Goal: Task Accomplishment & Management: Manage account settings

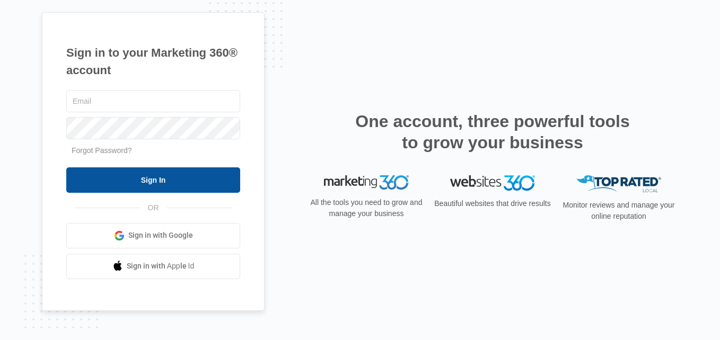
type input "[EMAIL_ADDRESS][DOMAIN_NAME]"
click at [169, 181] on input "Sign In" at bounding box center [153, 180] width 174 height 25
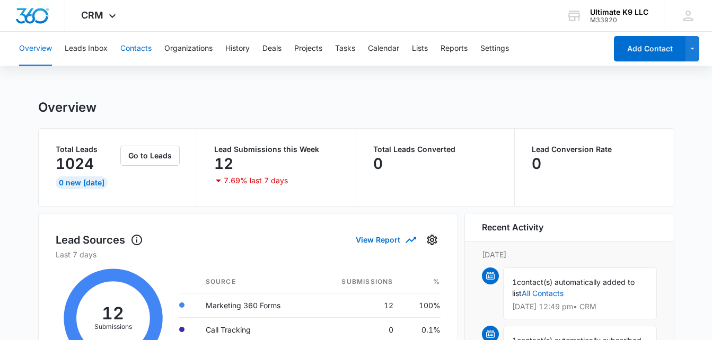
click at [135, 49] on button "Contacts" at bounding box center [135, 49] width 31 height 34
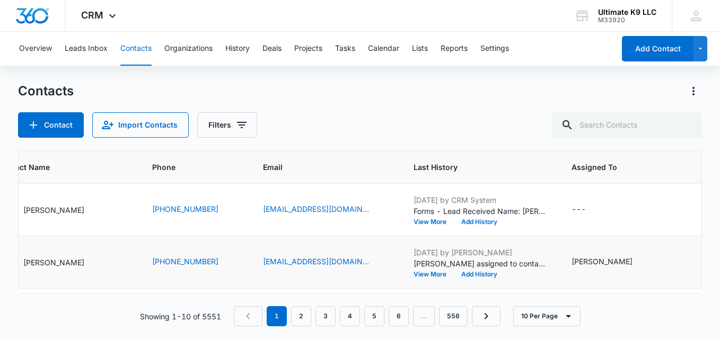
scroll to position [0, 124]
click at [570, 208] on div "---" at bounding box center [577, 210] width 14 height 13
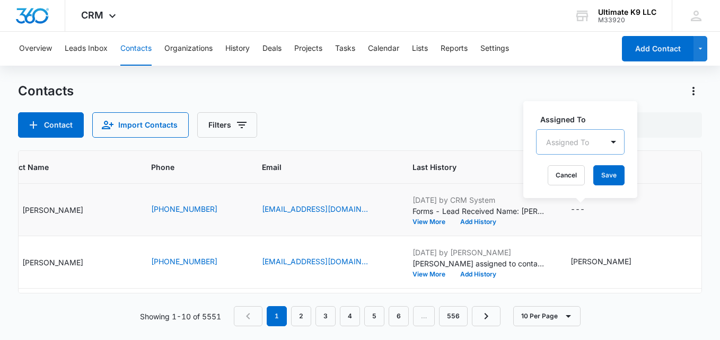
click at [563, 147] on div at bounding box center [567, 142] width 43 height 13
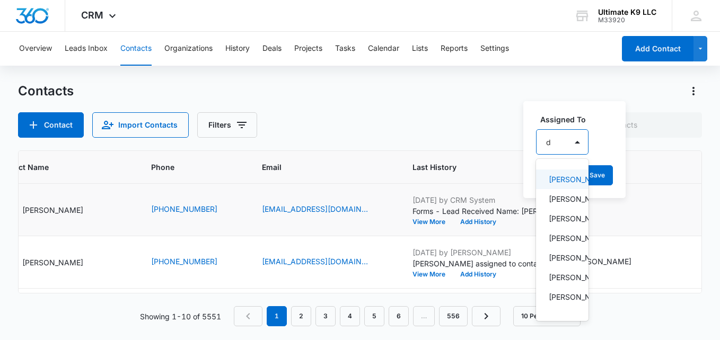
type input "de"
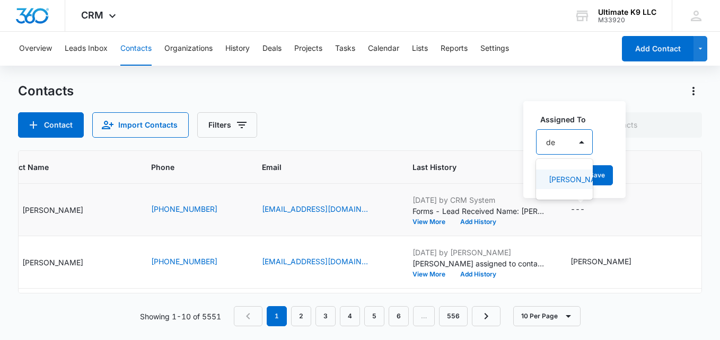
click at [560, 173] on div "[PERSON_NAME]" at bounding box center [564, 180] width 57 height 20
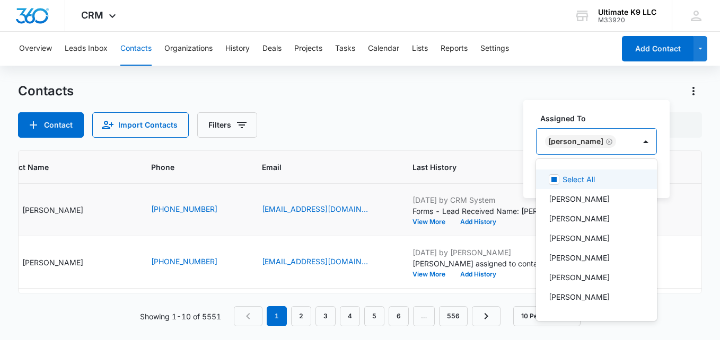
click at [617, 139] on div "[PERSON_NAME]" at bounding box center [586, 141] width 99 height 25
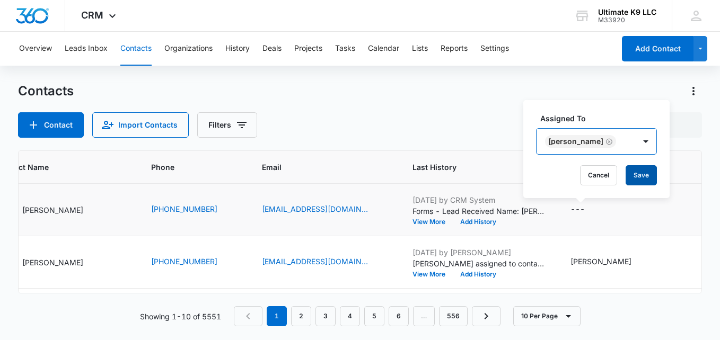
click at [633, 180] on button "Save" at bounding box center [641, 175] width 31 height 20
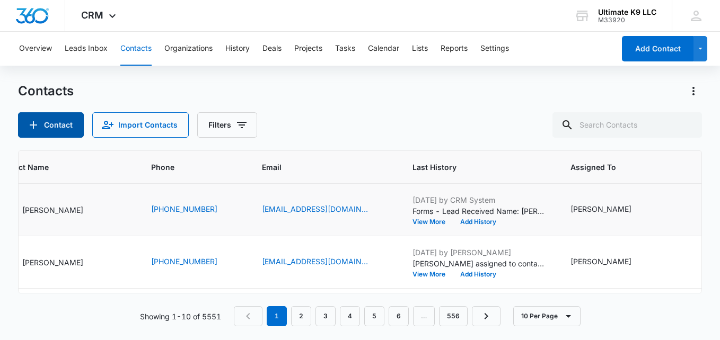
click at [64, 123] on button "Contact" at bounding box center [51, 124] width 66 height 25
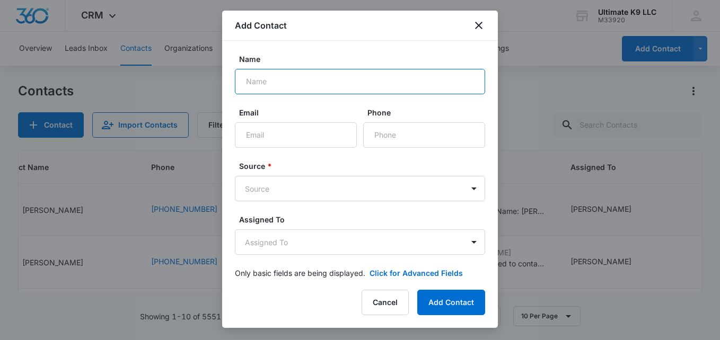
click at [284, 83] on input "Name" at bounding box center [360, 81] width 250 height 25
type input "[PERSON_NAME]"
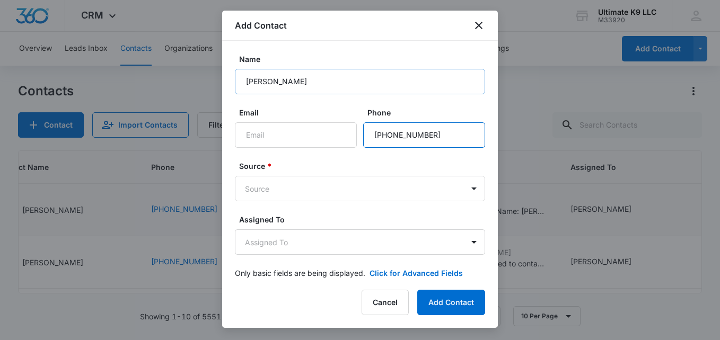
type input "[PHONE_NUMBER]"
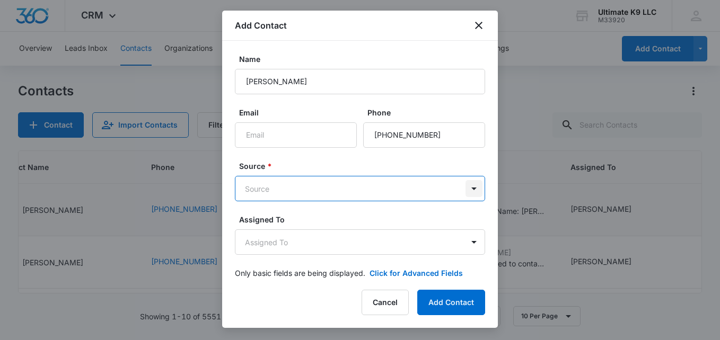
click at [462, 189] on body "CRM Apps Reputation Websites Forms CRM Email Social Shop Payments POS Content A…" at bounding box center [360, 170] width 720 height 340
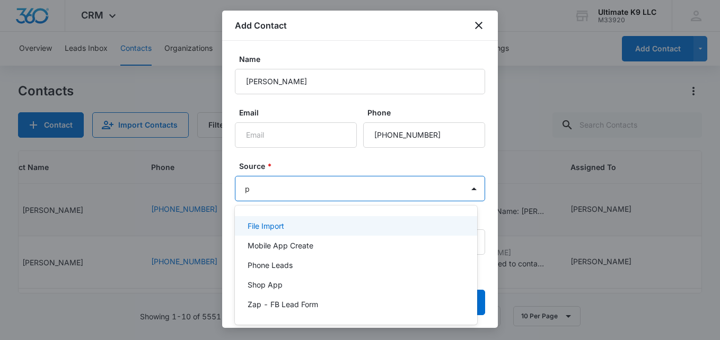
type input "ph"
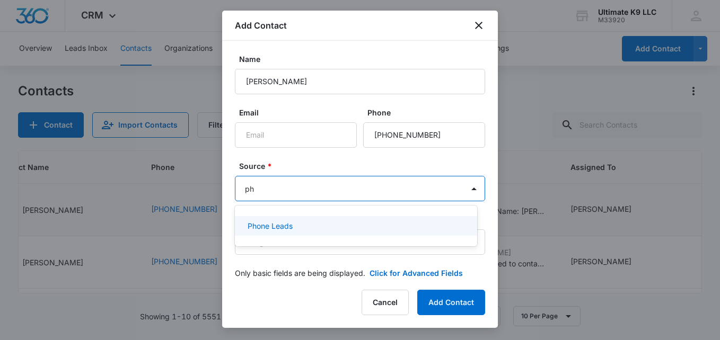
click at [279, 229] on p "Phone Leads" at bounding box center [270, 226] width 45 height 11
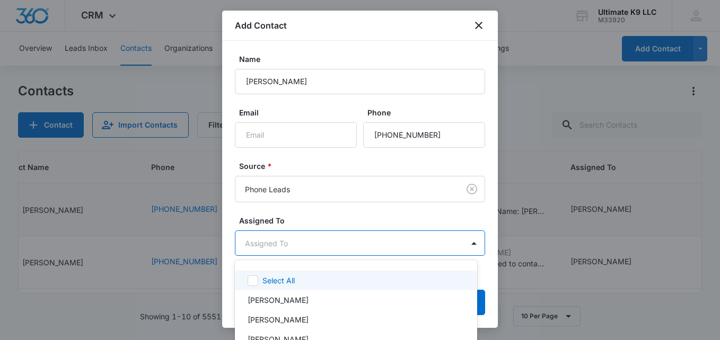
click at [285, 240] on body "CRM Apps Reputation Websites Forms CRM Email Social Shop Payments POS Content A…" at bounding box center [360, 170] width 720 height 340
type input "hay"
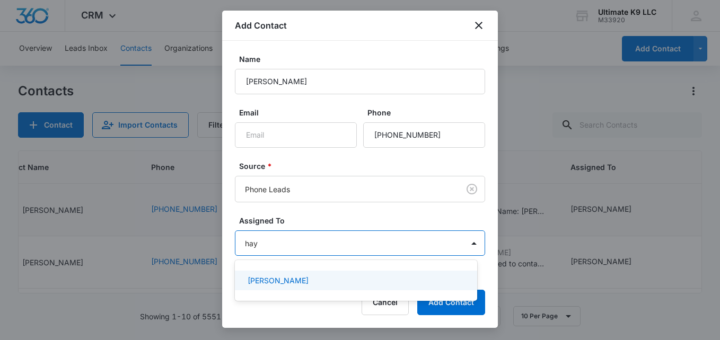
click at [286, 280] on p "[PERSON_NAME]" at bounding box center [278, 280] width 61 height 11
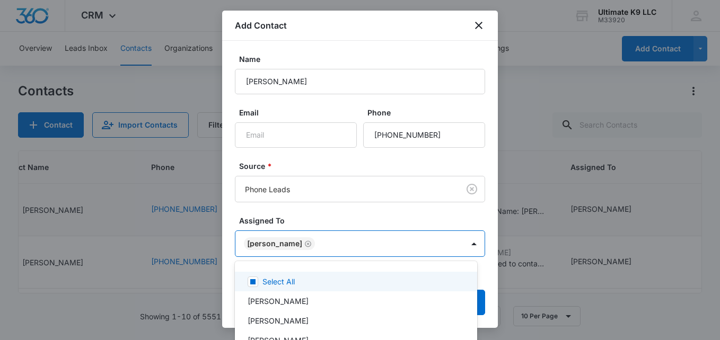
click at [429, 244] on div at bounding box center [360, 170] width 720 height 340
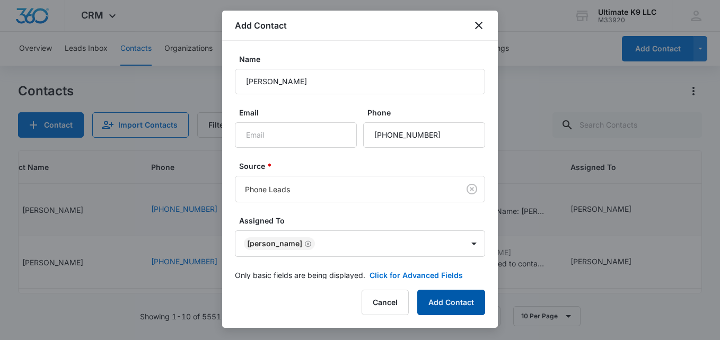
click at [455, 299] on button "Add Contact" at bounding box center [451, 302] width 68 height 25
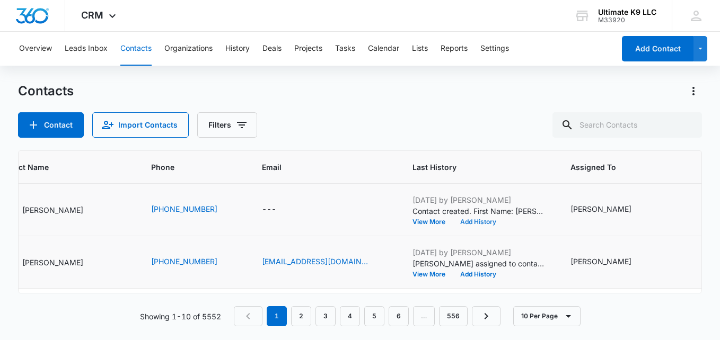
click at [471, 221] on button "Add History" at bounding box center [478, 222] width 51 height 6
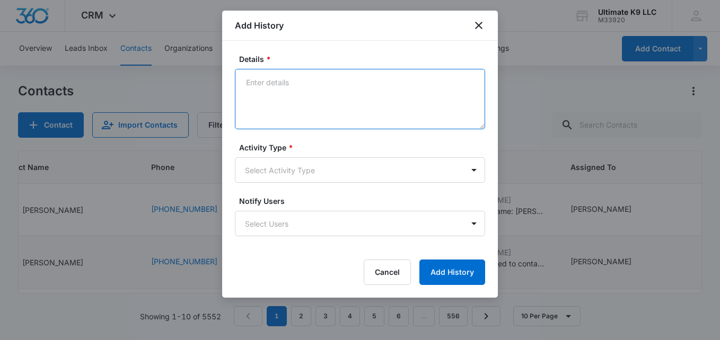
click at [332, 104] on textarea "Details *" at bounding box center [360, 99] width 250 height 60
type textarea "La Plata aggression of new mom m 3yr frenchie"
click at [285, 173] on body "CRM Apps Reputation Websites Forms CRM Email Social Shop Payments POS Content A…" at bounding box center [360, 170] width 720 height 340
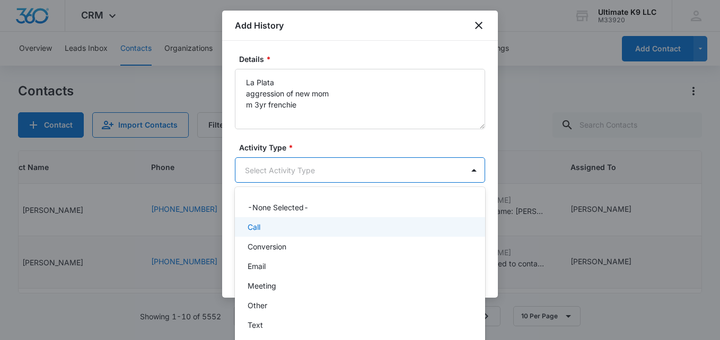
click at [266, 226] on div "Call" at bounding box center [359, 227] width 223 height 11
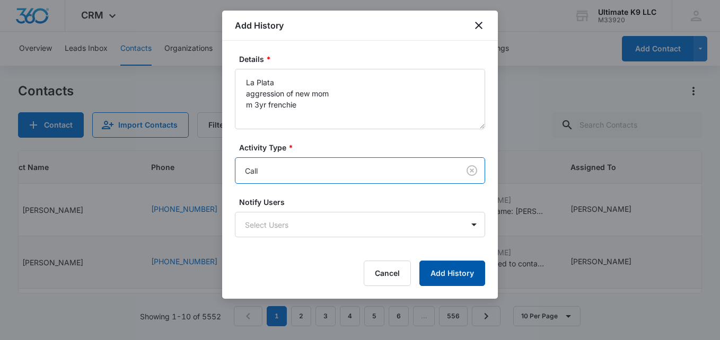
click at [466, 271] on button "Add History" at bounding box center [452, 273] width 66 height 25
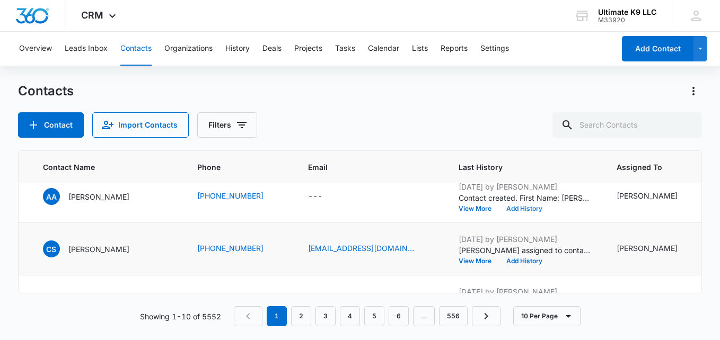
scroll to position [0, 77]
